Goal: Information Seeking & Learning: Find specific page/section

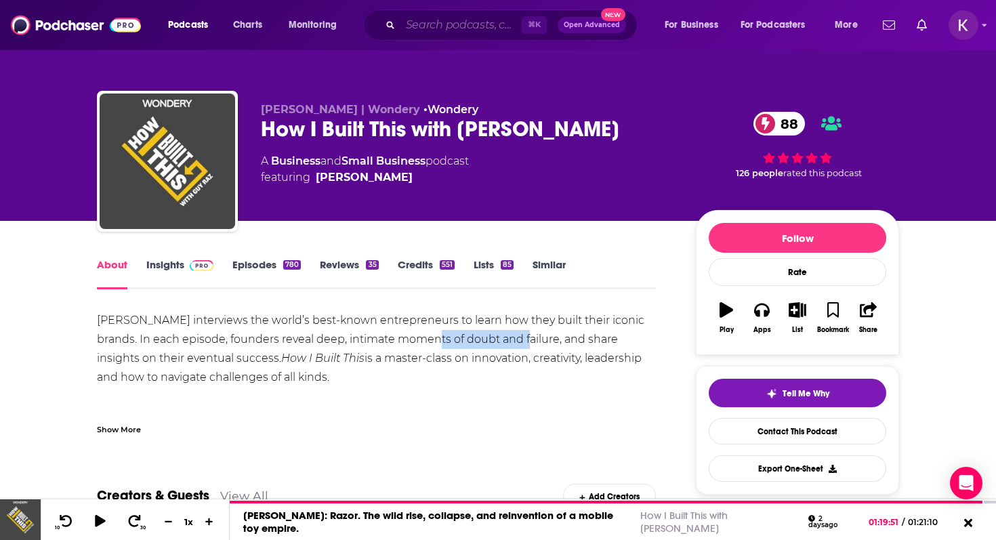
click at [441, 35] on input "Search podcasts, credits, & more..." at bounding box center [461, 25] width 121 height 22
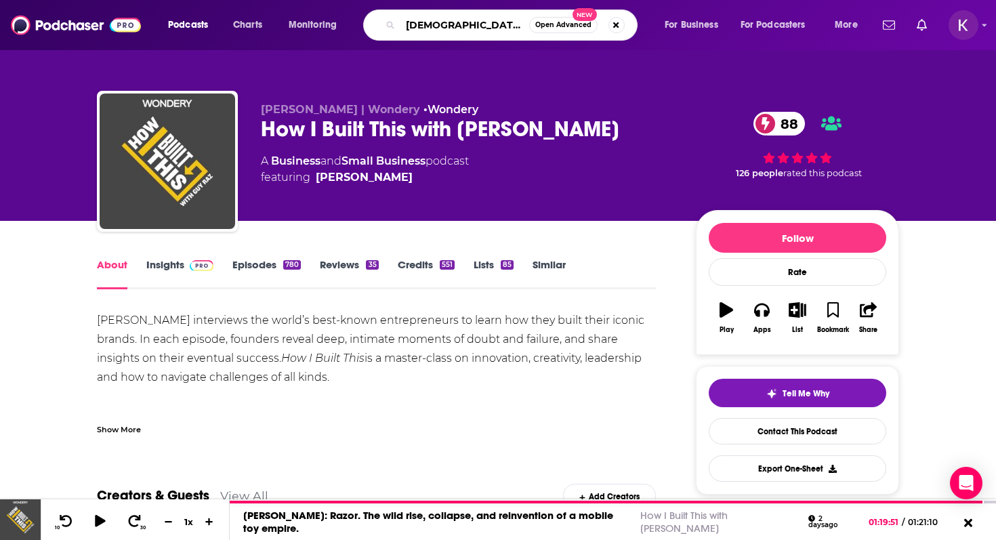
type input "[DEMOGRAPHIC_DATA] Calling"
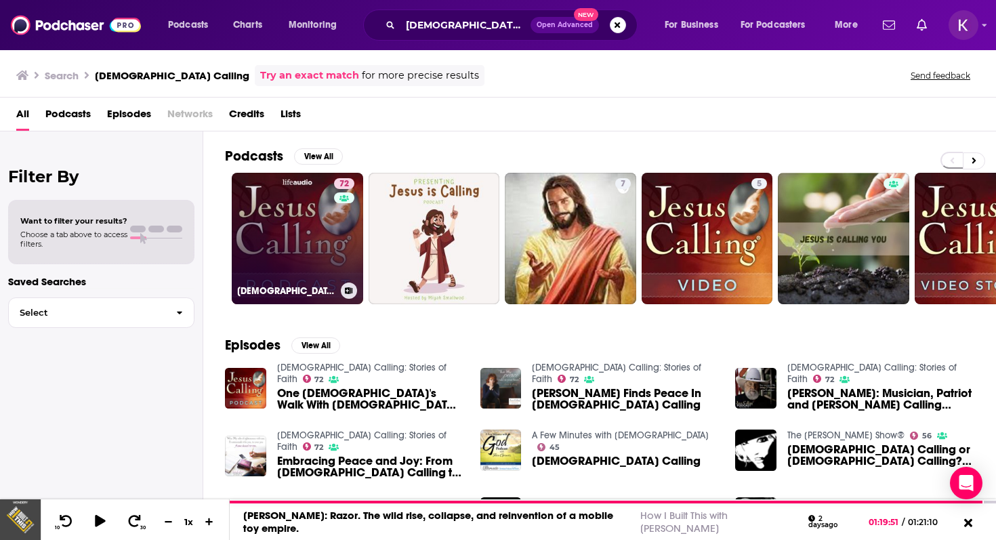
click at [285, 239] on link "72 [DEMOGRAPHIC_DATA] Calling: Stories of Faith" at bounding box center [297, 238] width 131 height 131
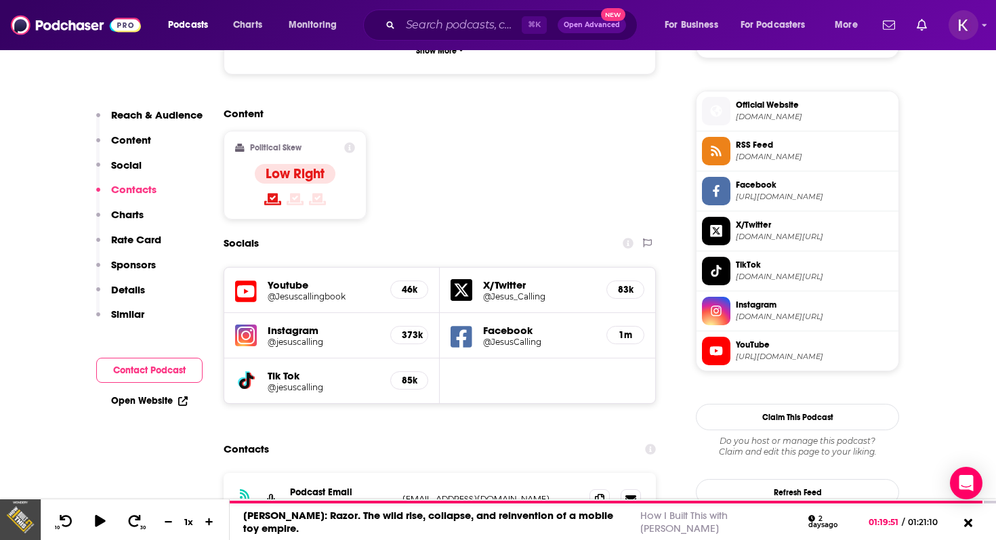
scroll to position [1052, 0]
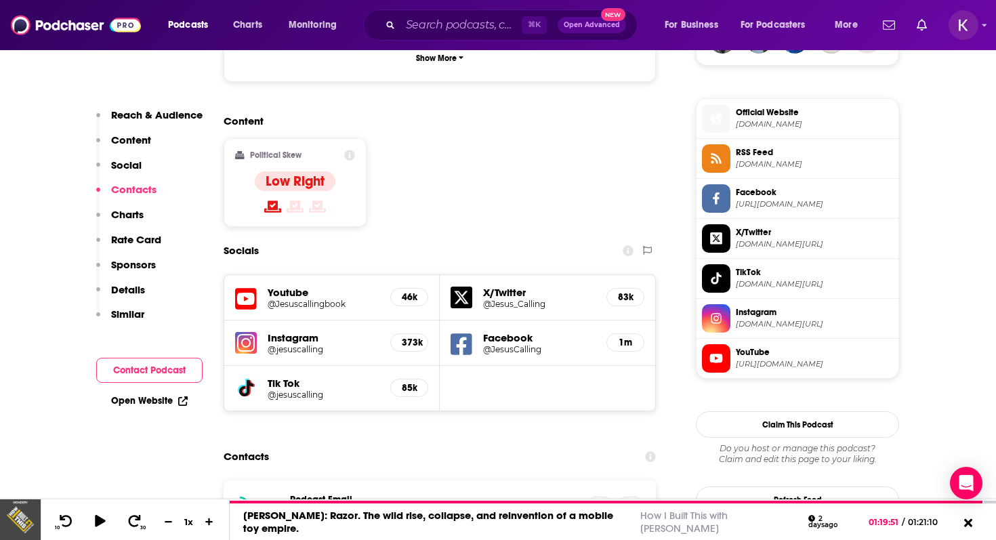
click at [767, 111] on span "Official Website" at bounding box center [814, 112] width 157 height 12
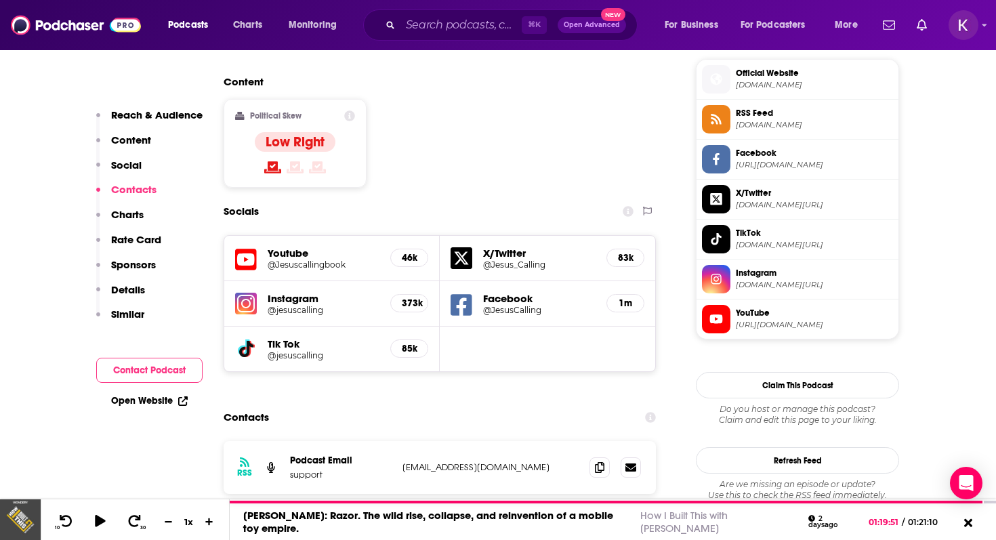
scroll to position [1104, 0]
